Goal: Task Accomplishment & Management: Use online tool/utility

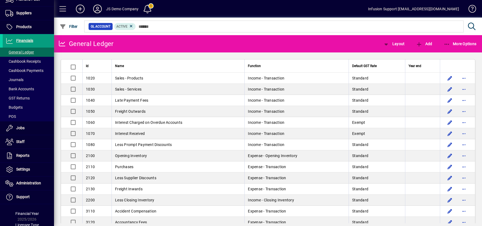
scroll to position [101, 0]
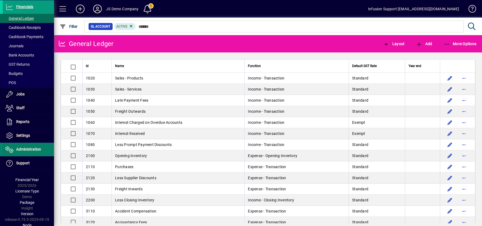
click at [26, 149] on span "Administration" at bounding box center [28, 149] width 25 height 4
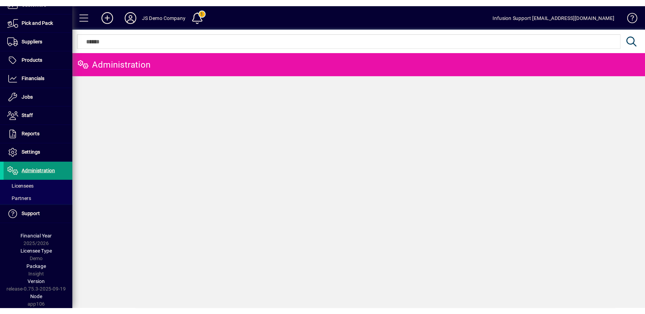
scroll to position [55, 0]
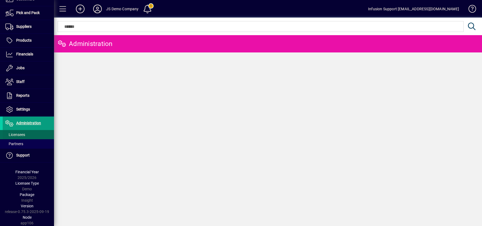
click at [16, 135] on span "Licensees" at bounding box center [15, 134] width 20 height 4
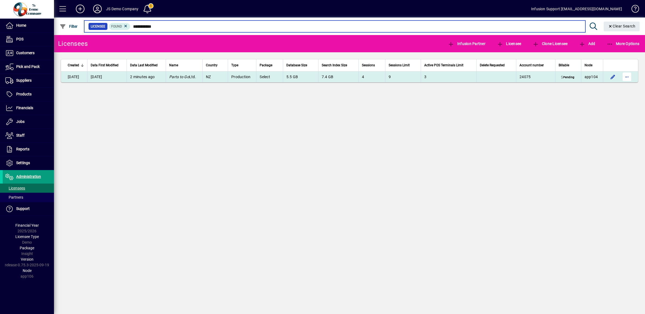
type input "**********"
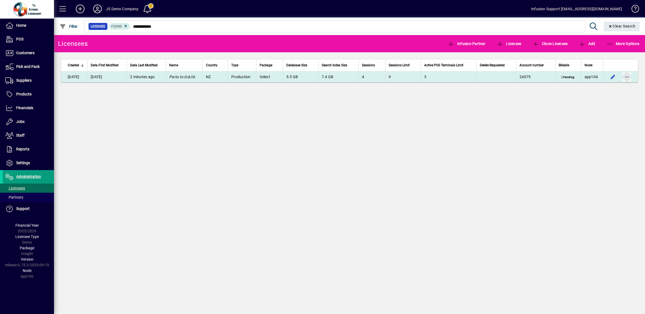
click at [481, 76] on span "button" at bounding box center [626, 76] width 13 height 13
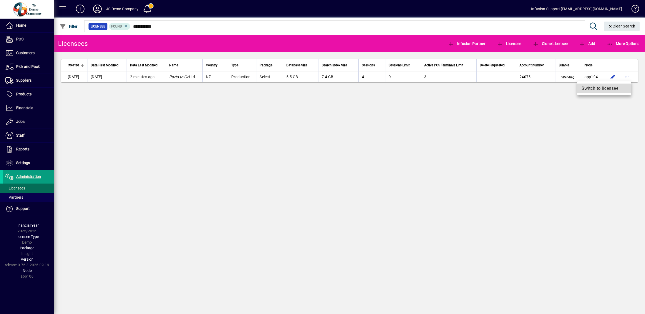
click at [481, 90] on span "Switch to licensee" at bounding box center [604, 88] width 45 height 6
